Goal: Task Accomplishment & Management: Use online tool/utility

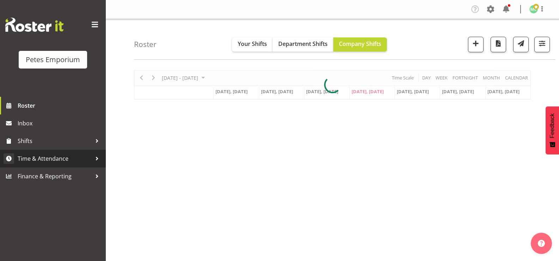
click at [43, 157] on span "Time & Attendance" at bounding box center [55, 158] width 74 height 11
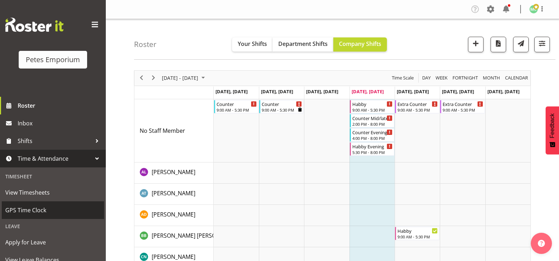
click at [26, 209] on span "GPS Time Clock" at bounding box center [52, 210] width 95 height 11
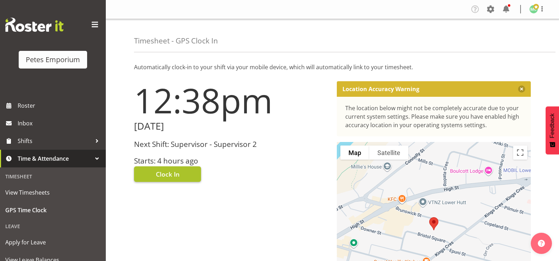
click at [162, 175] on span "Clock In" at bounding box center [168, 173] width 24 height 9
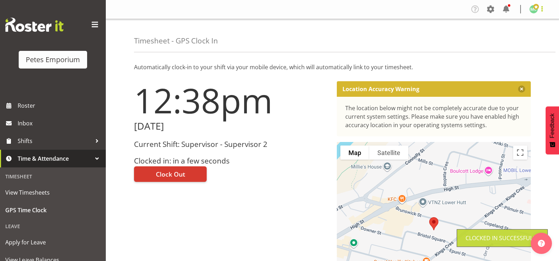
click at [540, 12] on span at bounding box center [542, 9] width 8 height 8
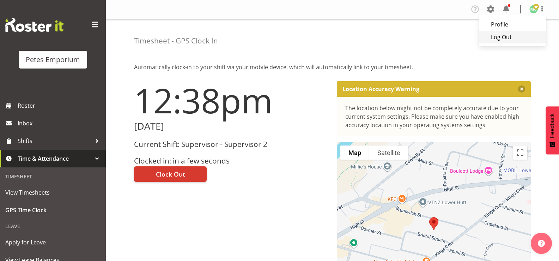
click at [520, 39] on link "Log Out" at bounding box center [513, 37] width 68 height 13
